Goal: Navigation & Orientation: Find specific page/section

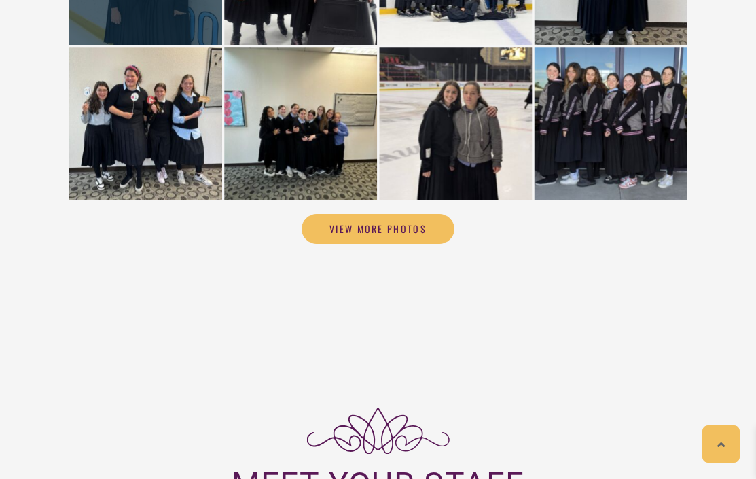
scroll to position [4072, 0]
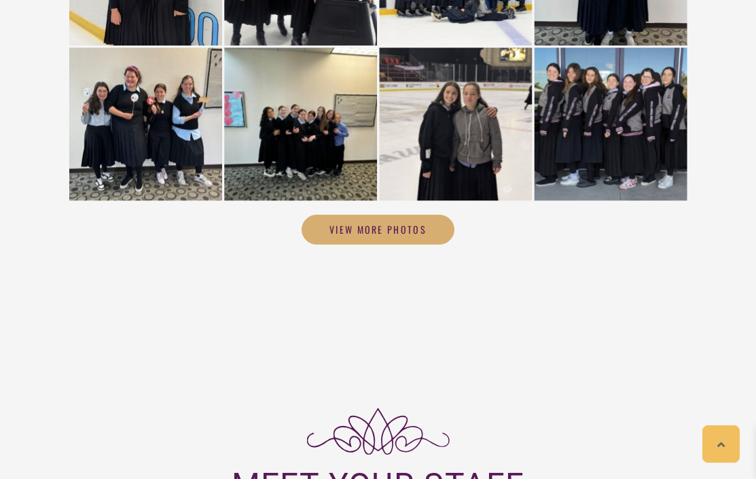
click at [336, 224] on span "View More Photos" at bounding box center [378, 230] width 97 height 12
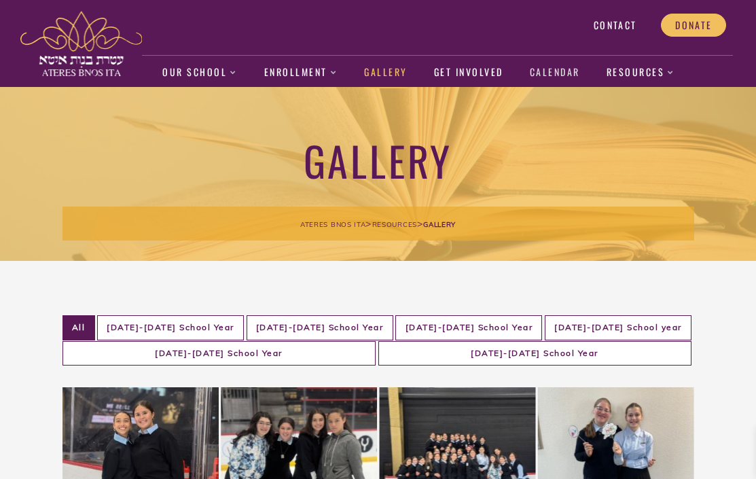
click at [560, 74] on link "Calendar" at bounding box center [555, 72] width 50 height 31
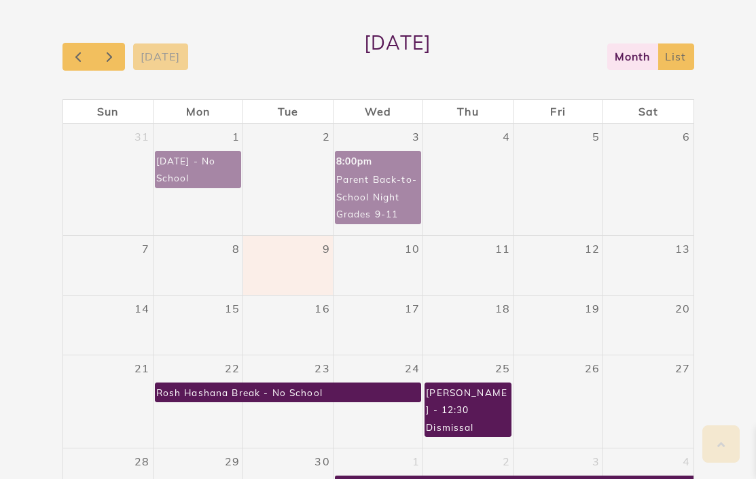
scroll to position [299, 0]
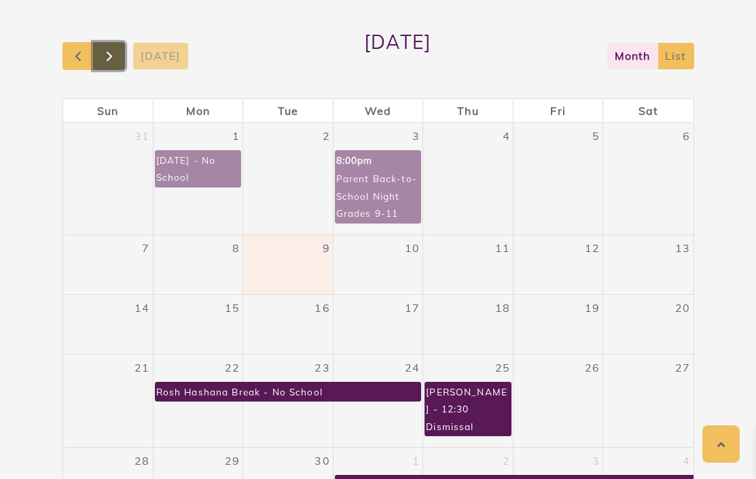
click at [116, 53] on span "button" at bounding box center [109, 56] width 16 height 16
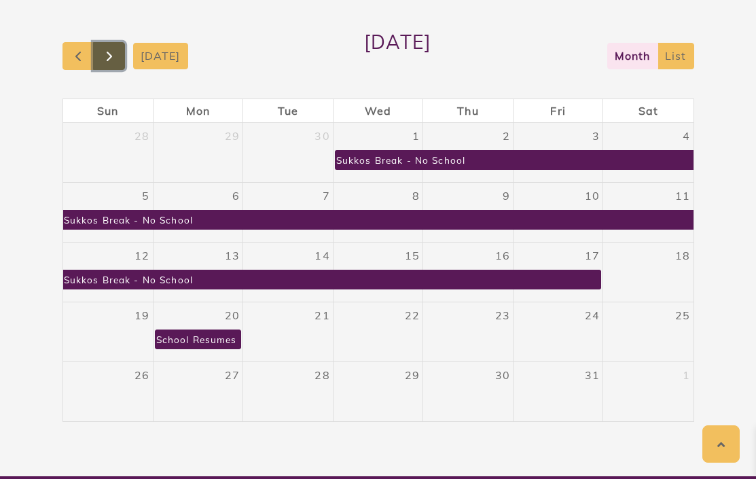
click at [116, 53] on span "button" at bounding box center [109, 56] width 16 height 16
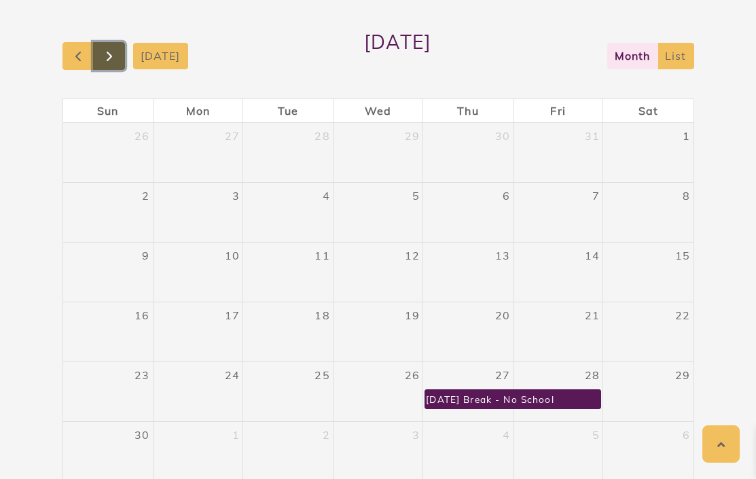
click at [116, 53] on span "button" at bounding box center [109, 56] width 16 height 16
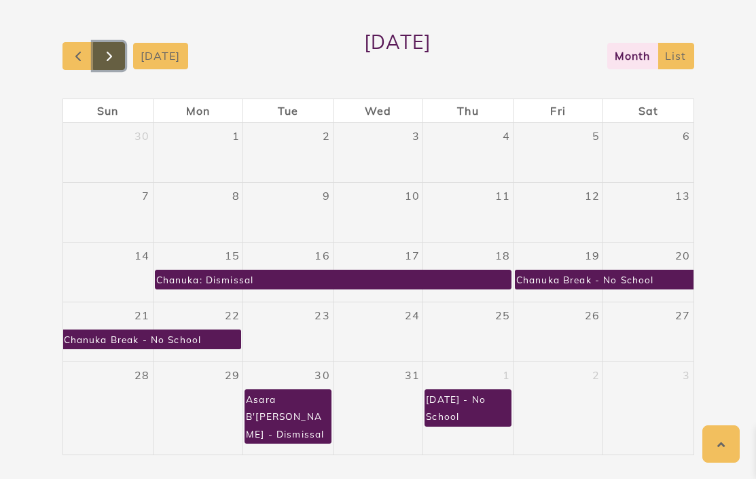
click at [116, 53] on span "button" at bounding box center [109, 56] width 16 height 16
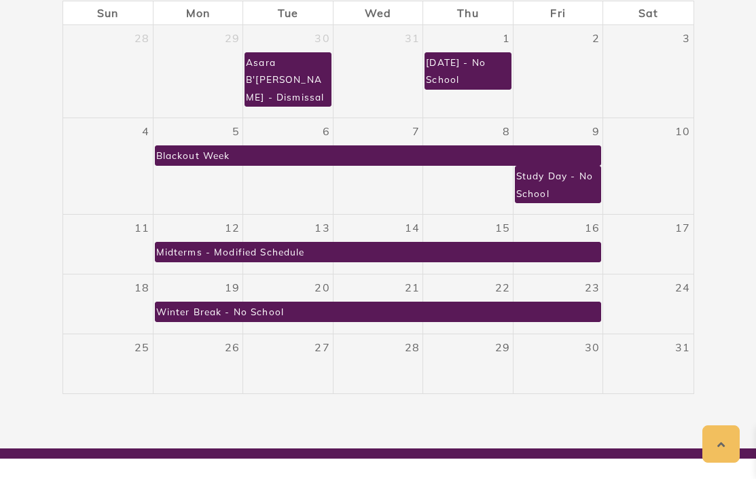
scroll to position [394, 0]
